Goal: Find specific page/section: Find specific page/section

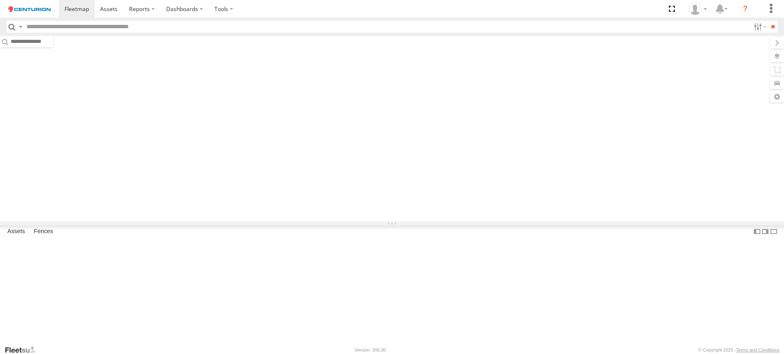
click at [151, 27] on input "text" at bounding box center [386, 27] width 727 height 12
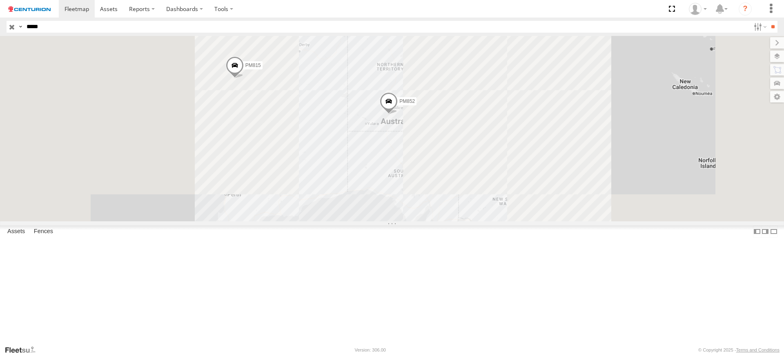
type input "*****"
click at [768, 21] on input "**" at bounding box center [772, 27] width 9 height 12
